Goal: Check status

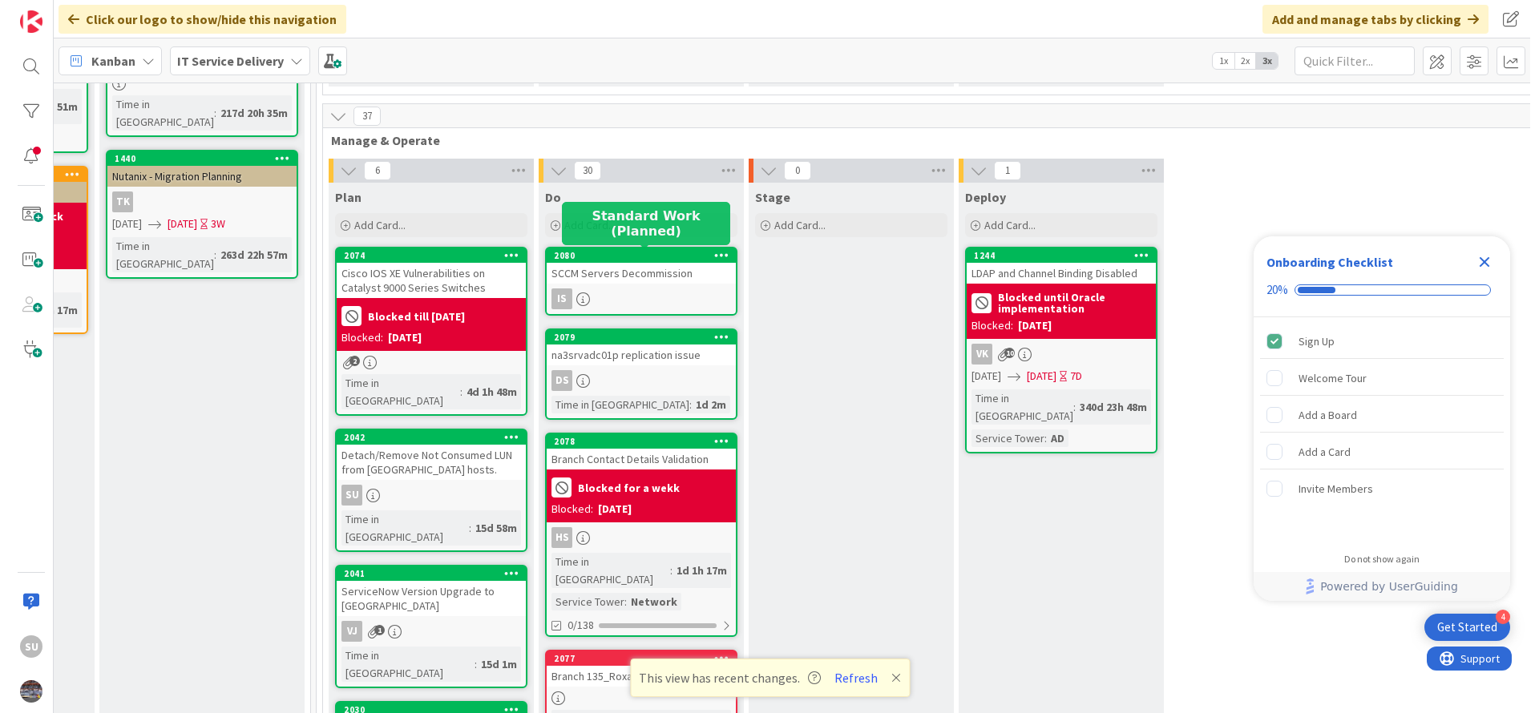
scroll to position [361, 806]
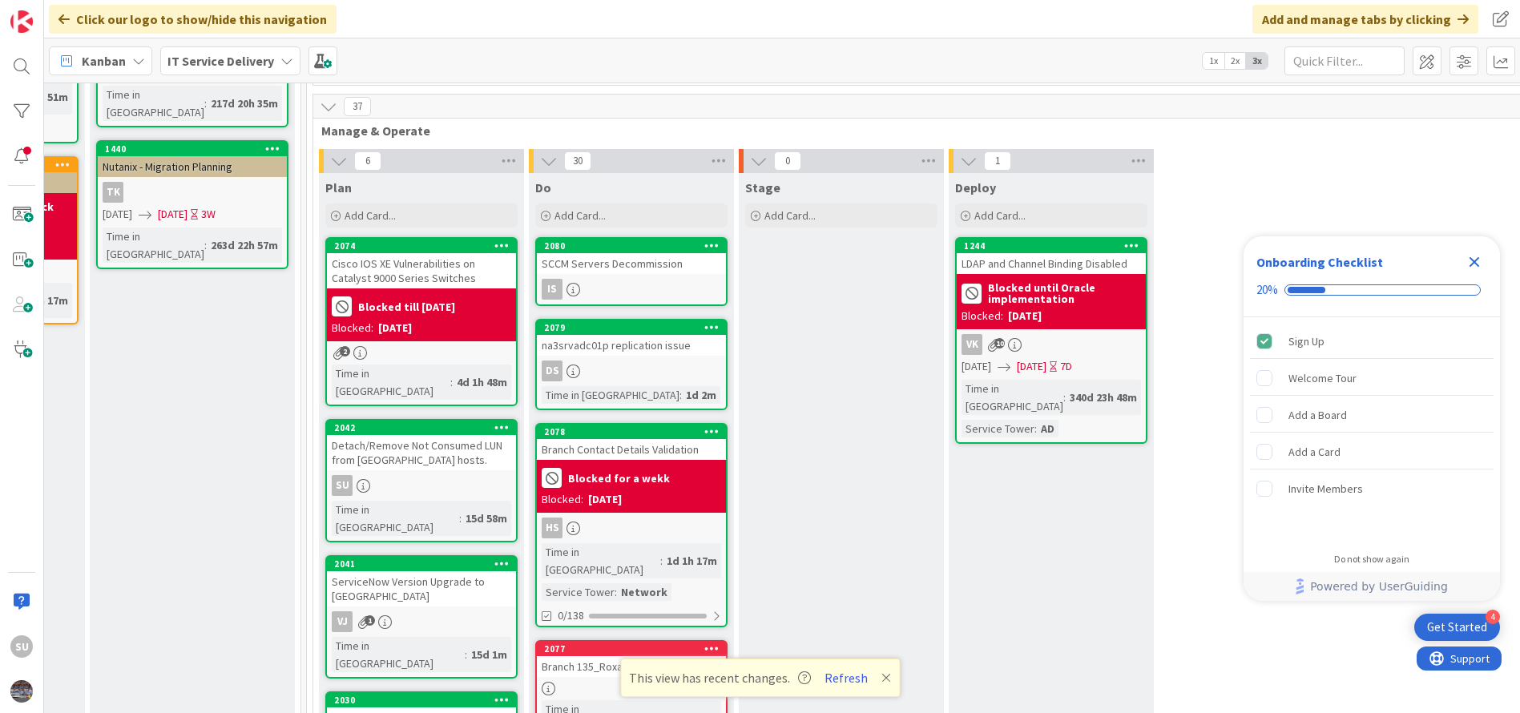
click at [676, 372] on div "DS" at bounding box center [631, 371] width 189 height 21
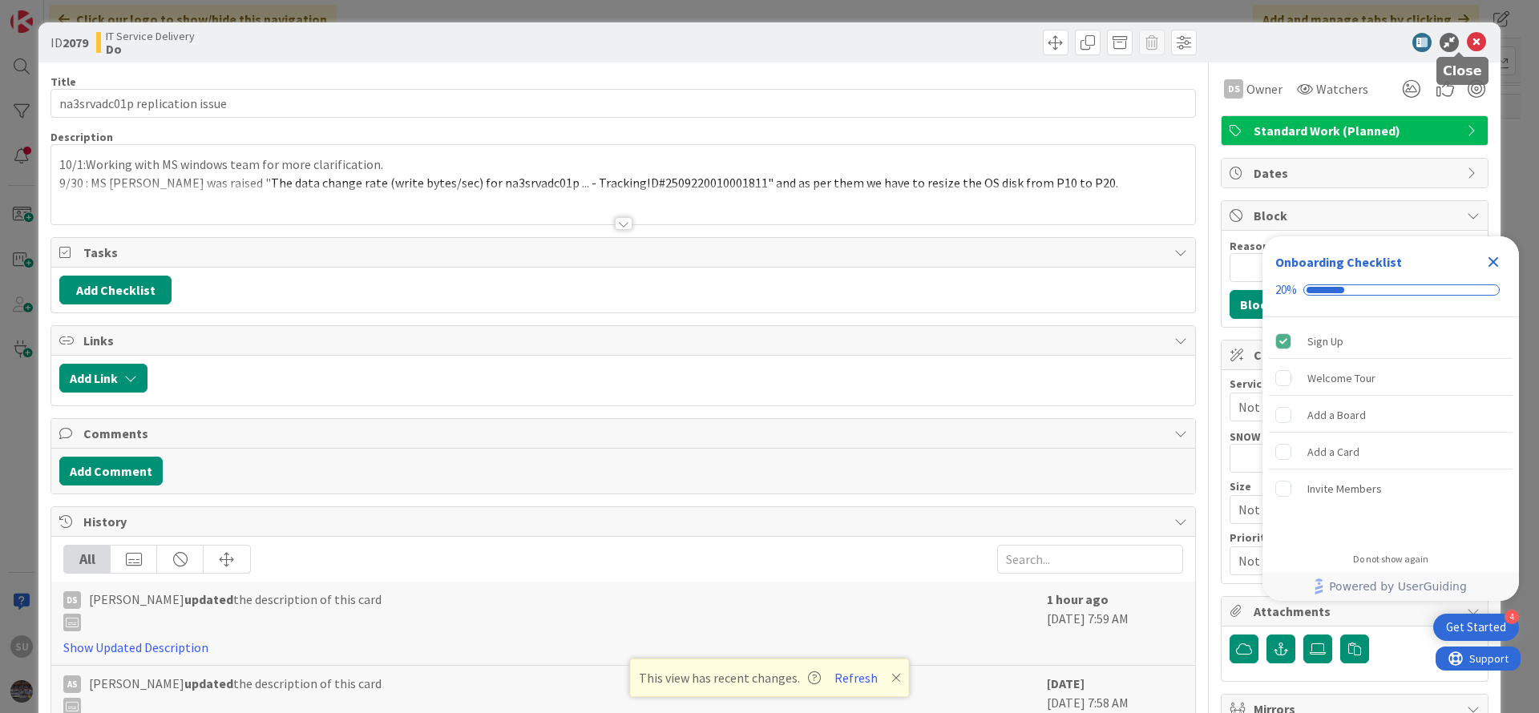
click at [1467, 43] on icon at bounding box center [1476, 42] width 19 height 19
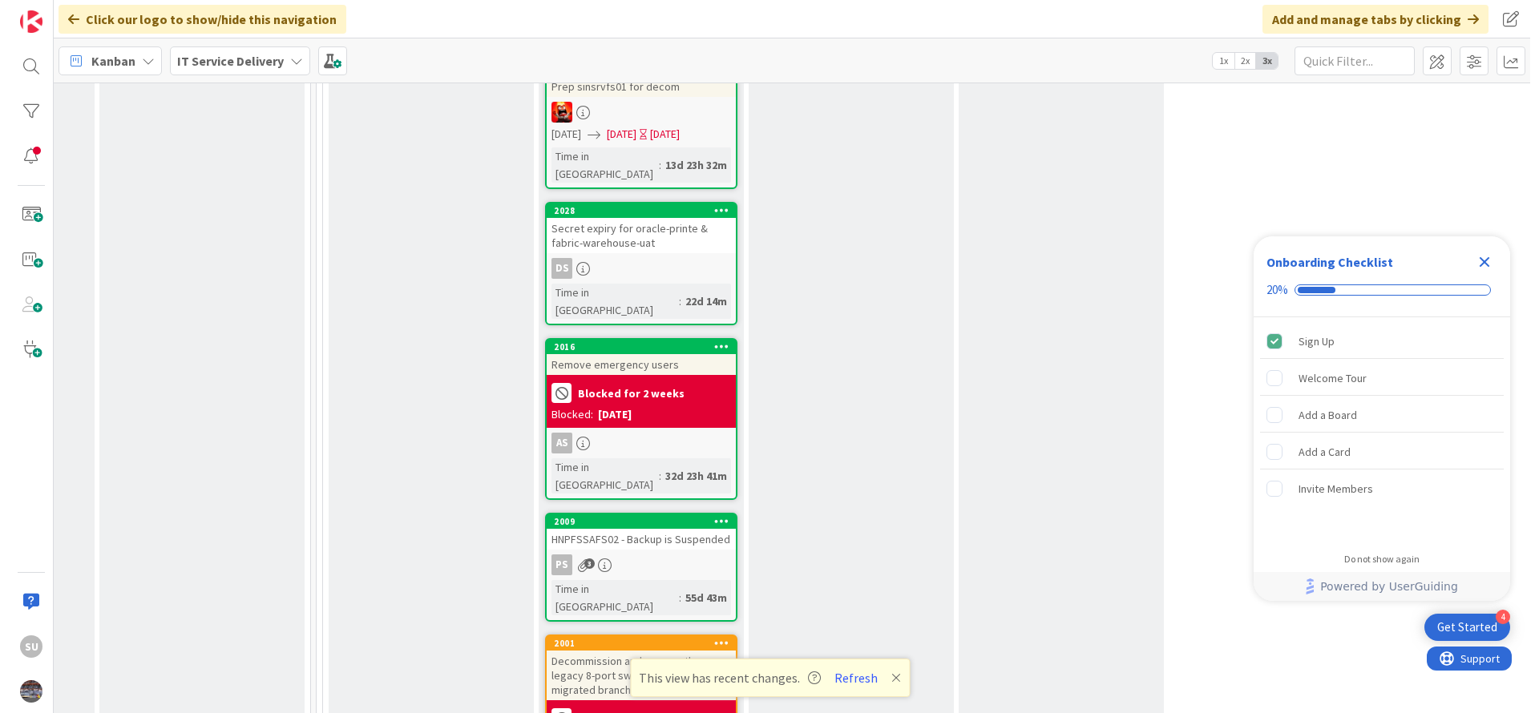
scroll to position [1683, 806]
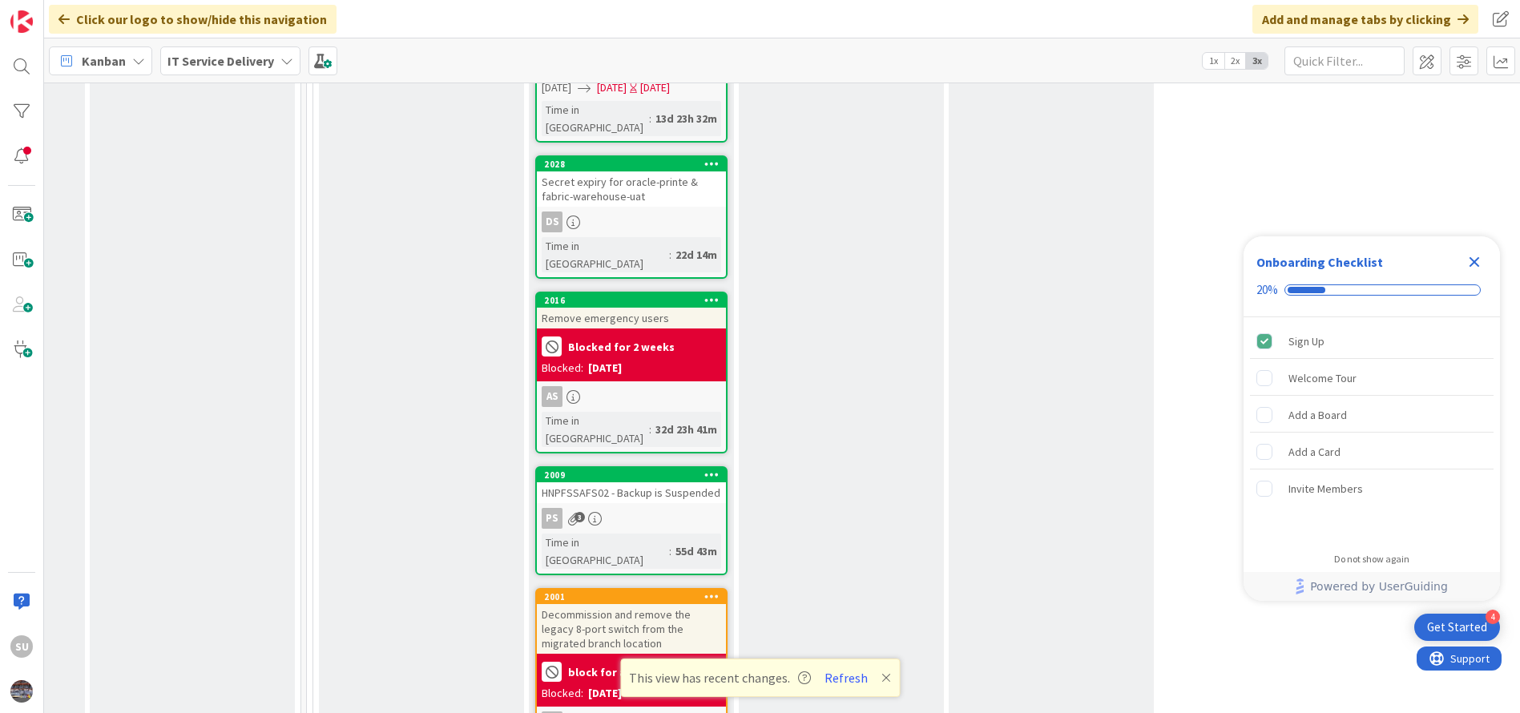
click at [668, 508] on div "PS 3" at bounding box center [631, 518] width 189 height 21
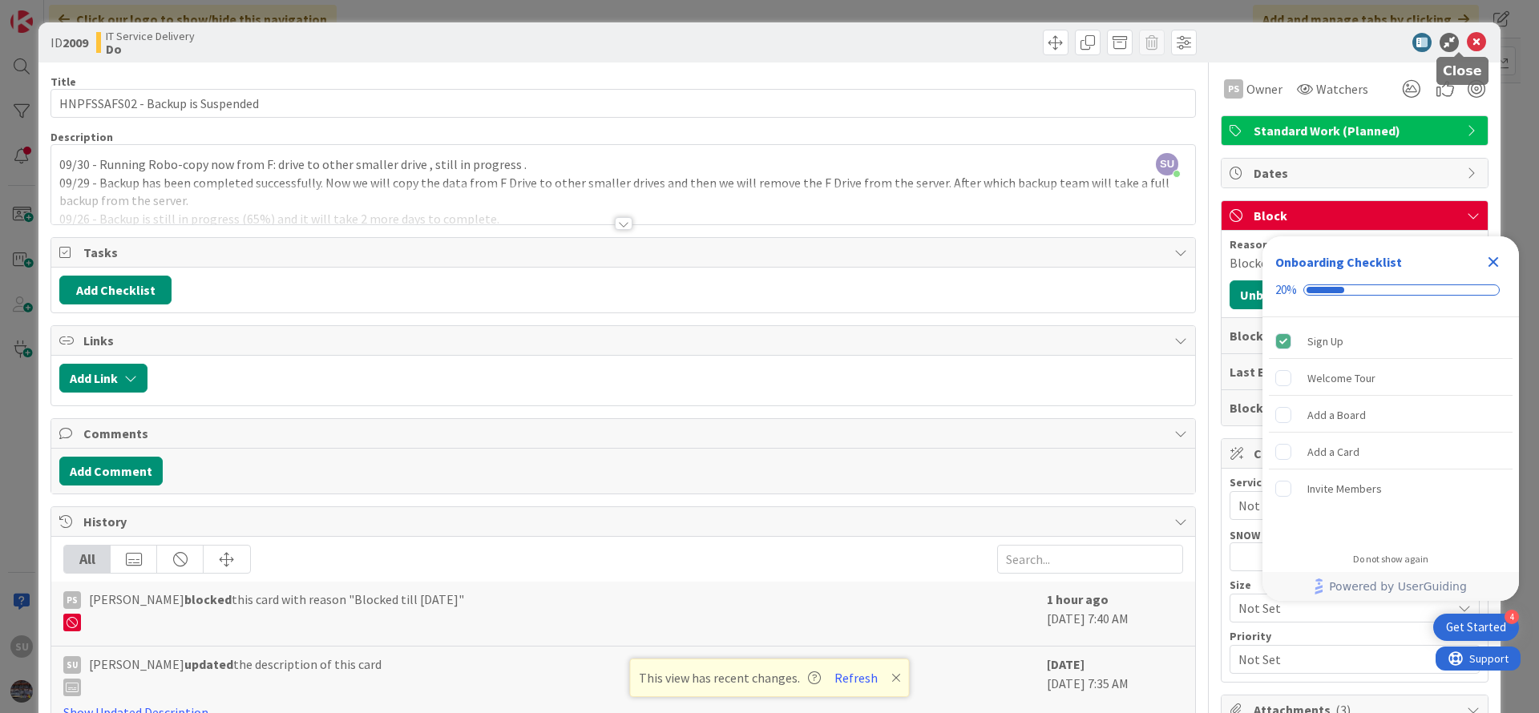
click at [1467, 45] on icon at bounding box center [1476, 42] width 19 height 19
